Goal: Download file/media

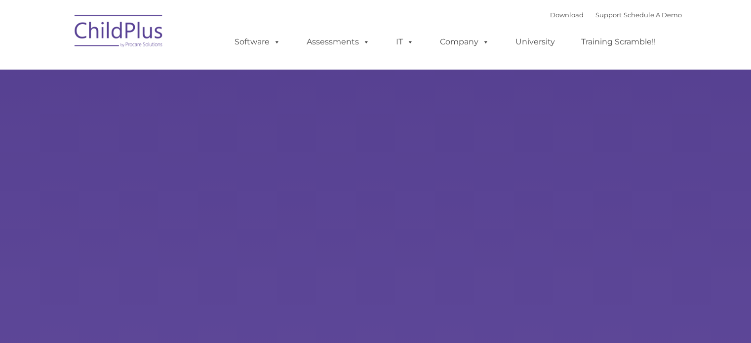
select select "MEDIUM"
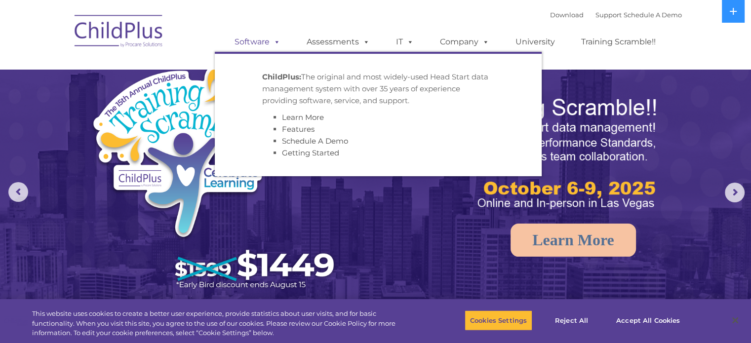
click at [274, 44] on span at bounding box center [275, 41] width 11 height 9
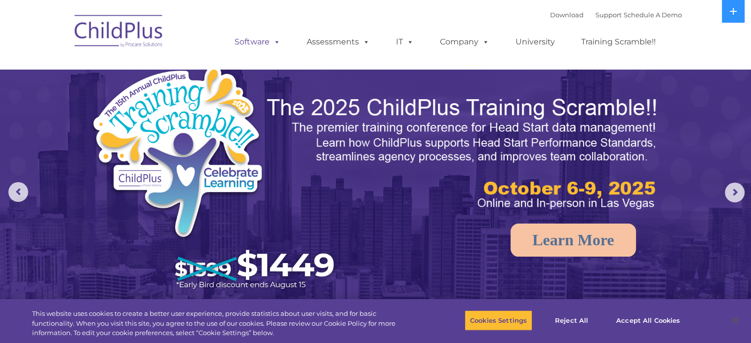
click at [279, 39] on span at bounding box center [275, 41] width 11 height 9
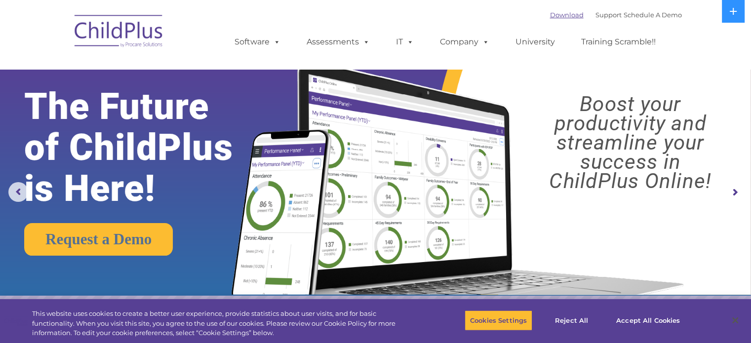
click at [555, 16] on link "Download" at bounding box center [567, 15] width 34 height 8
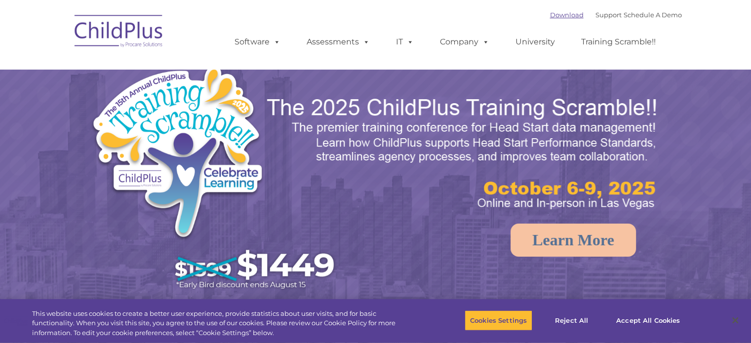
select select "MEDIUM"
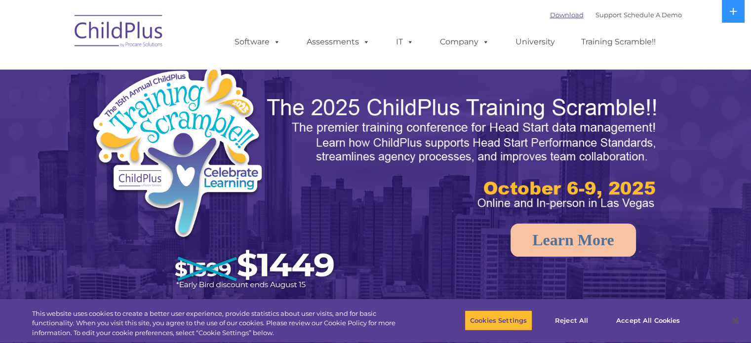
click at [553, 15] on link "Download" at bounding box center [567, 15] width 34 height 8
click at [576, 321] on button "Reject All" at bounding box center [572, 320] width 62 height 21
